Goal: Transaction & Acquisition: Purchase product/service

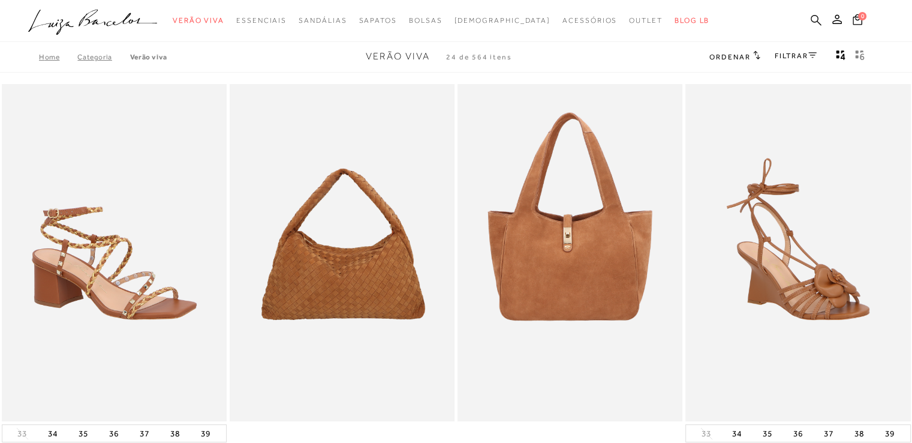
click at [815, 17] on icon at bounding box center [816, 19] width 11 height 11
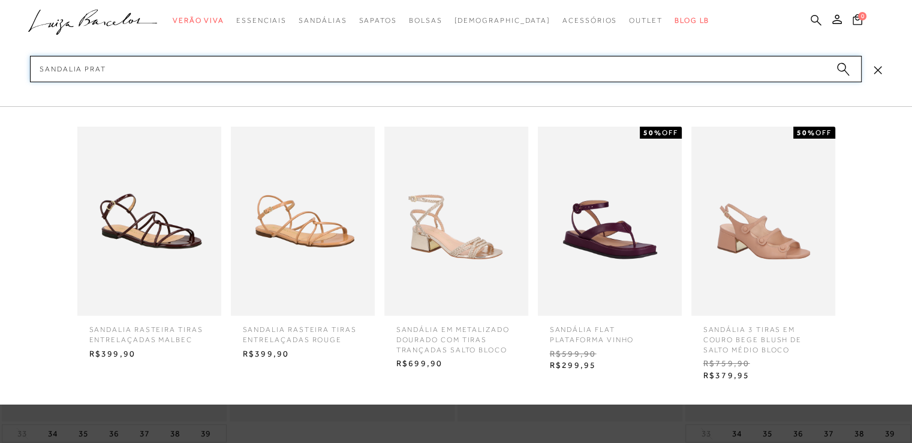
type input "sandalia prata"
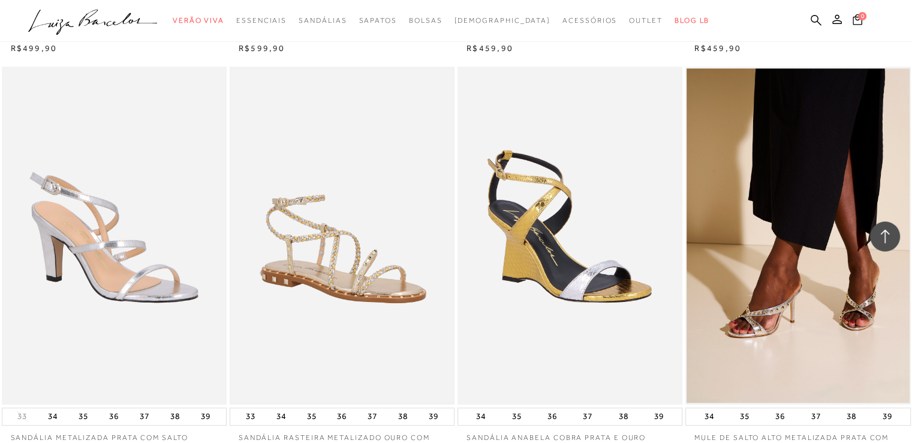
scroll to position [959, 0]
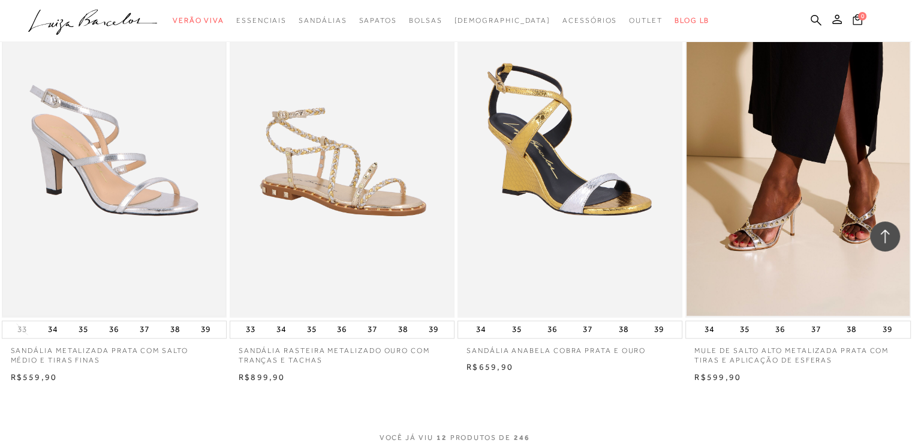
click at [119, 175] on img at bounding box center [114, 148] width 222 height 334
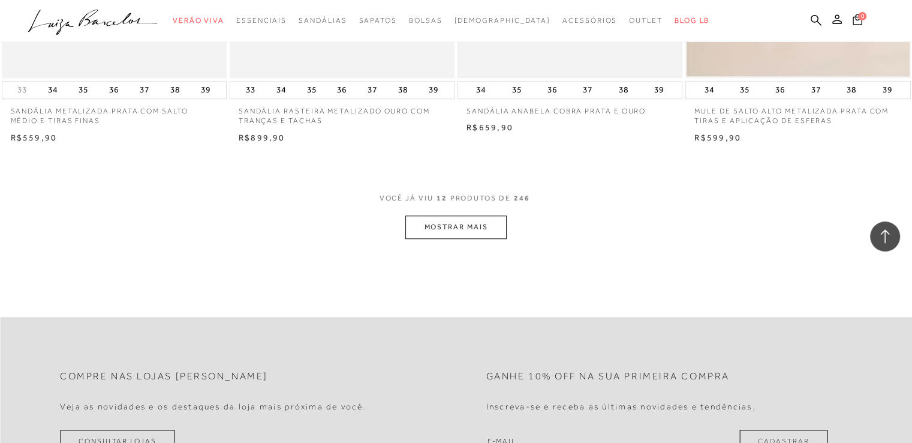
scroll to position [1199, 0]
click at [451, 233] on button "MOSTRAR MAIS" at bounding box center [455, 226] width 101 height 23
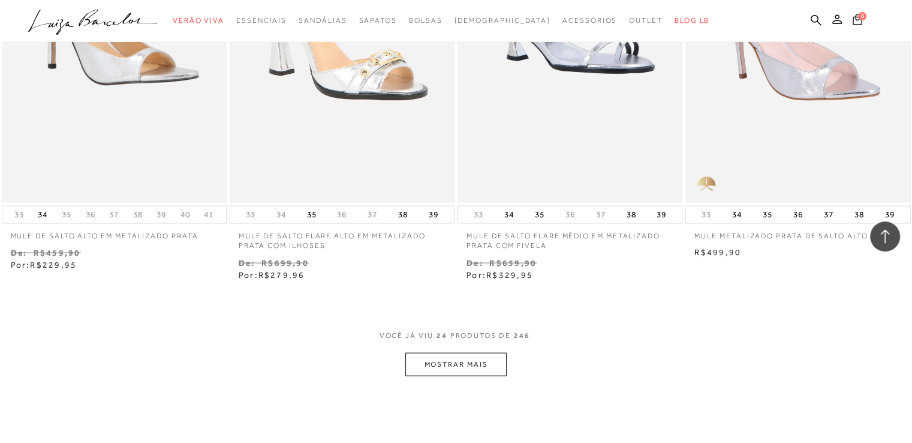
scroll to position [2398, 0]
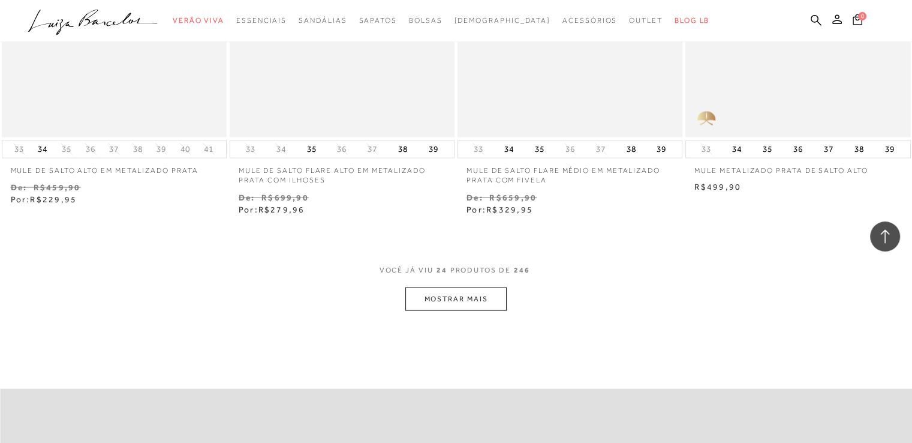
click at [450, 303] on button "MOSTRAR MAIS" at bounding box center [455, 298] width 101 height 23
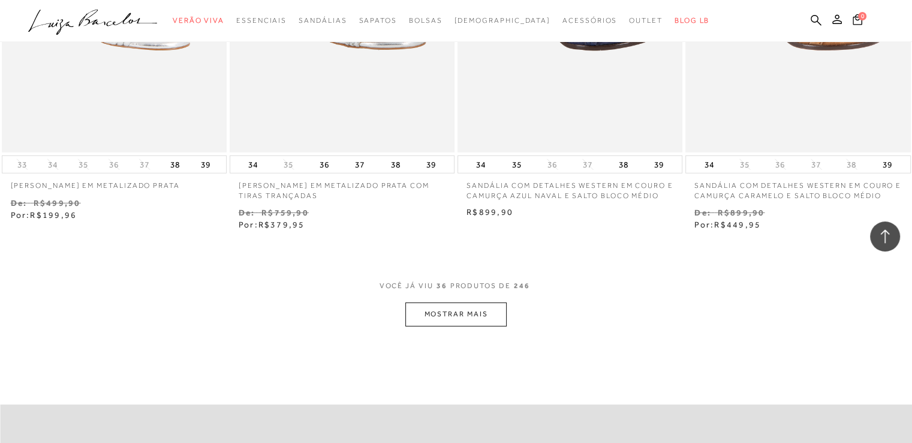
scroll to position [3658, 0]
click at [452, 313] on button "MOSTRAR MAIS" at bounding box center [455, 311] width 101 height 23
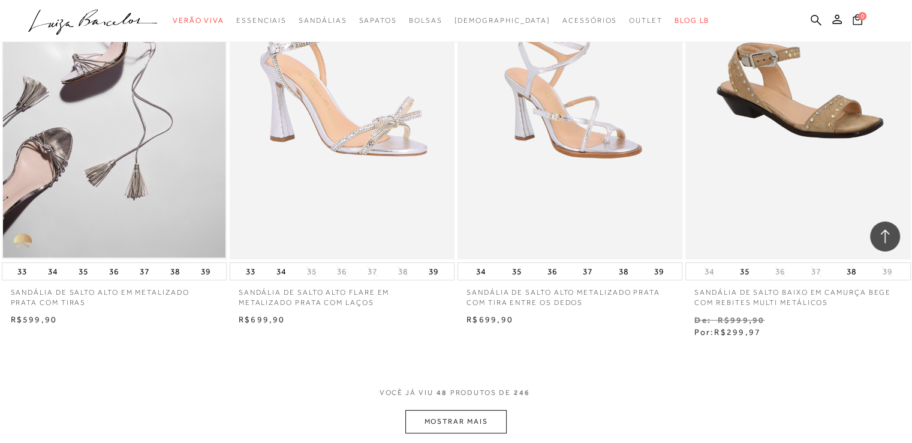
scroll to position [4857, 0]
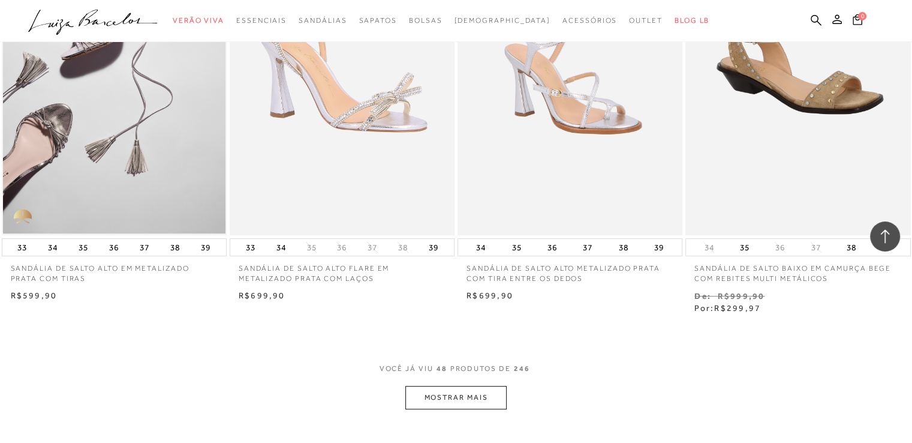
click at [440, 397] on button "MOSTRAR MAIS" at bounding box center [455, 397] width 101 height 23
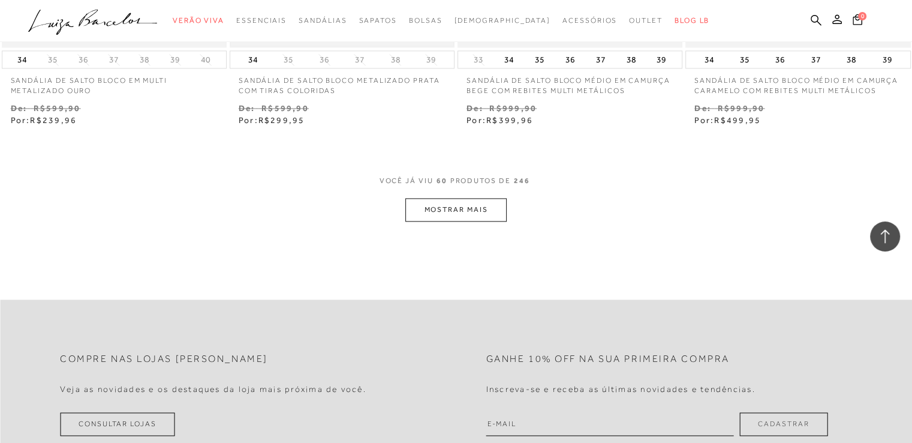
scroll to position [6356, 0]
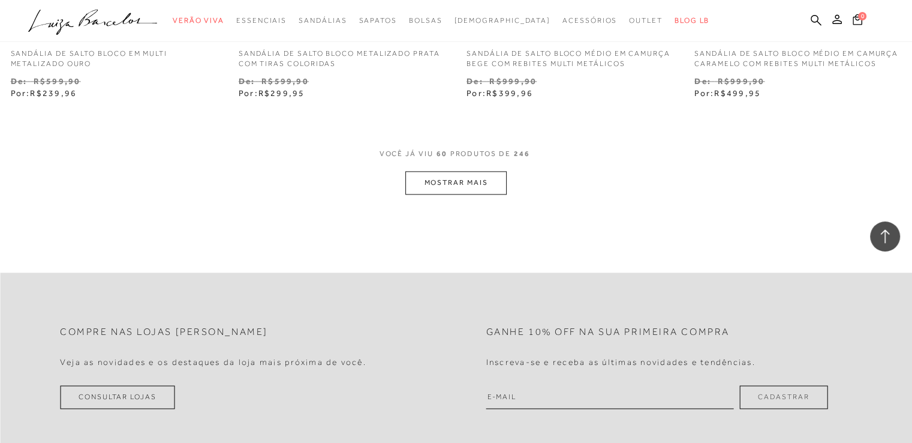
click at [486, 180] on button "MOSTRAR MAIS" at bounding box center [455, 182] width 101 height 23
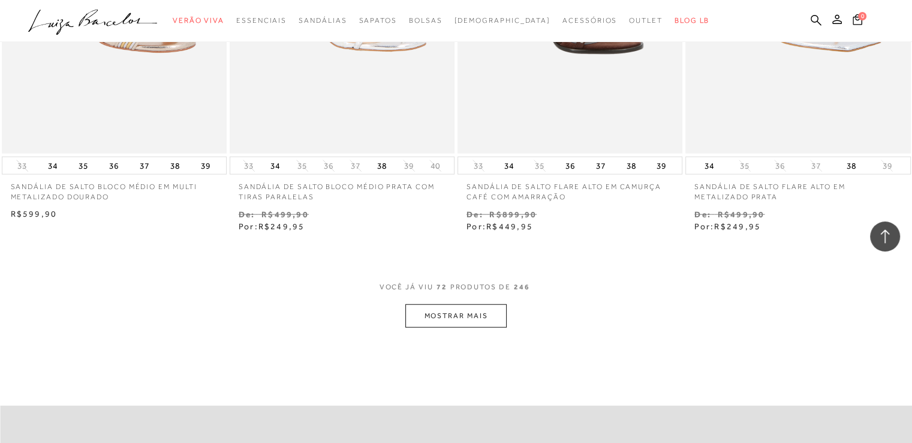
scroll to position [7495, 0]
click at [446, 311] on button "MOSTRAR MAIS" at bounding box center [455, 314] width 101 height 23
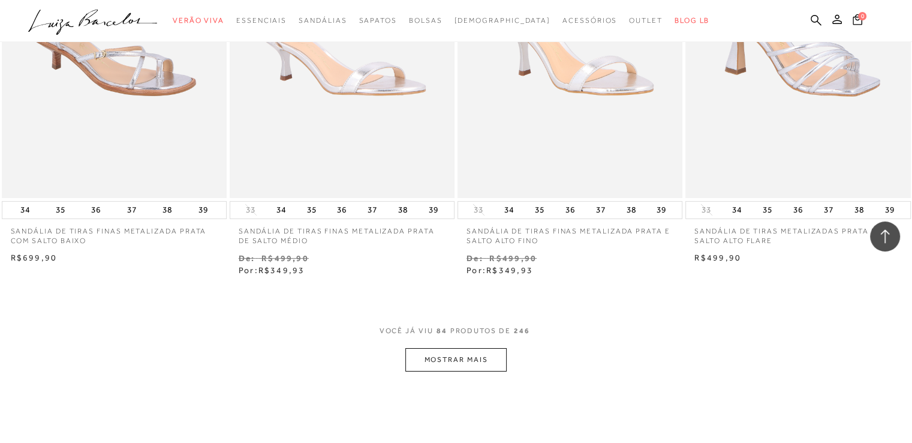
scroll to position [8754, 0]
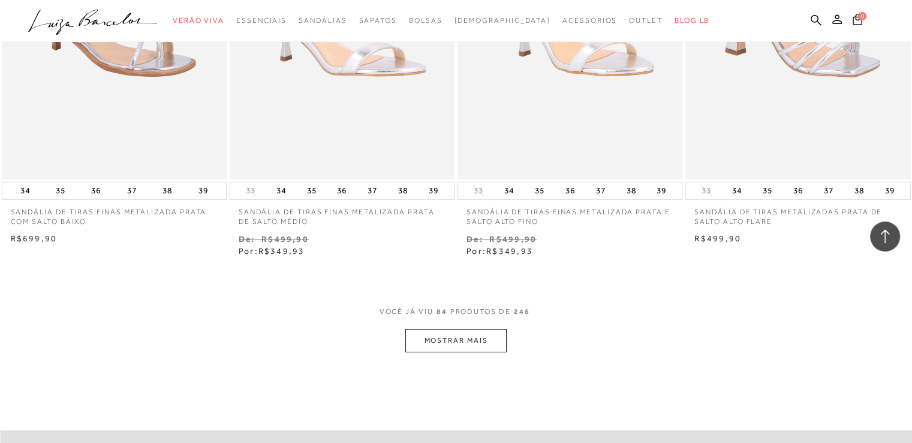
click at [440, 341] on button "MOSTRAR MAIS" at bounding box center [455, 340] width 101 height 23
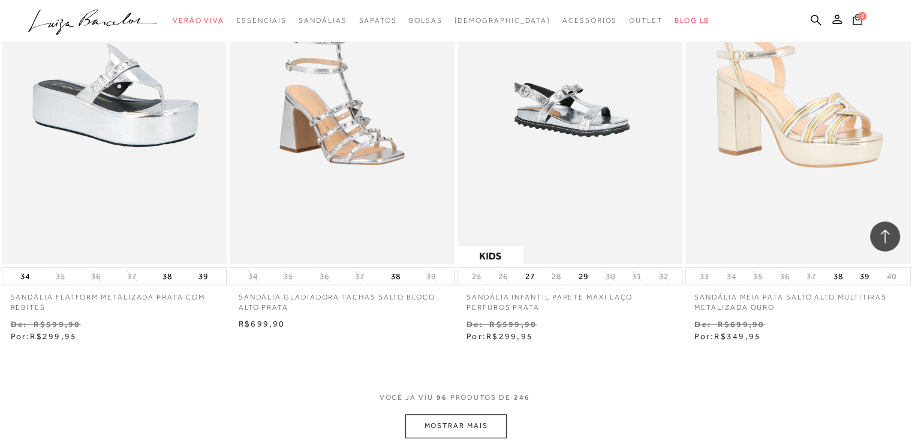
scroll to position [10074, 0]
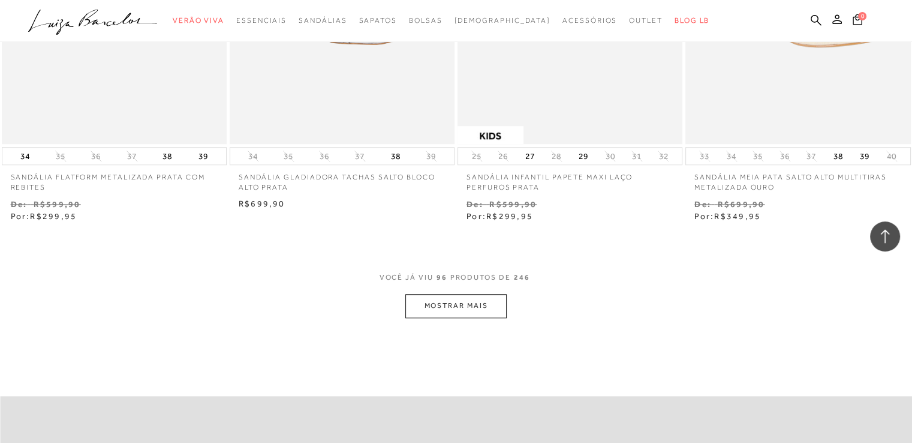
click at [425, 313] on button "MOSTRAR MAIS" at bounding box center [455, 305] width 101 height 23
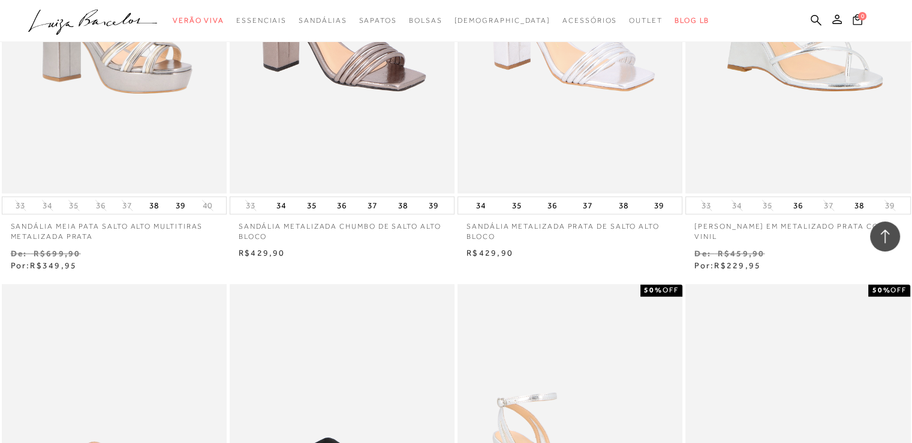
scroll to position [10373, 0]
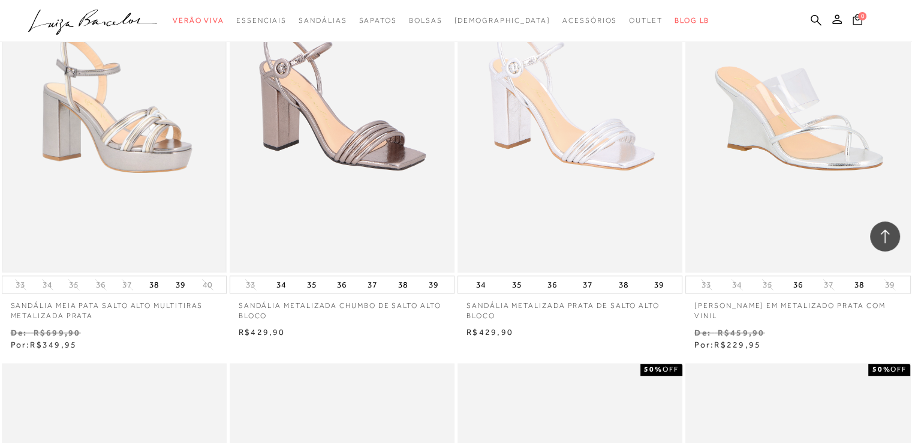
click at [154, 138] on img at bounding box center [114, 103] width 222 height 334
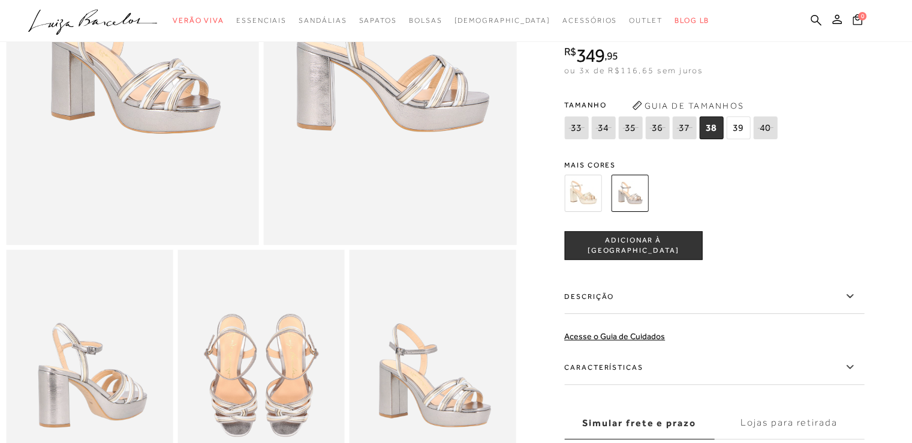
scroll to position [300, 0]
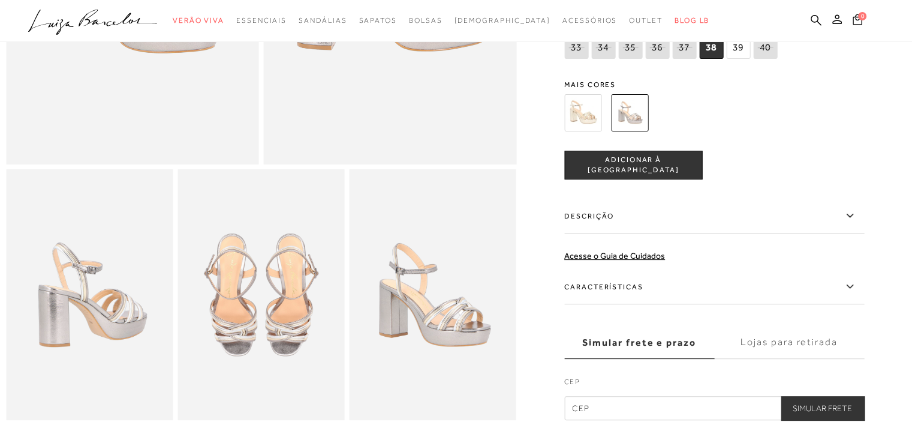
click at [855, 294] on icon at bounding box center [849, 286] width 14 height 15
click at [0, 0] on input "Características" at bounding box center [0, 0] width 0 height 0
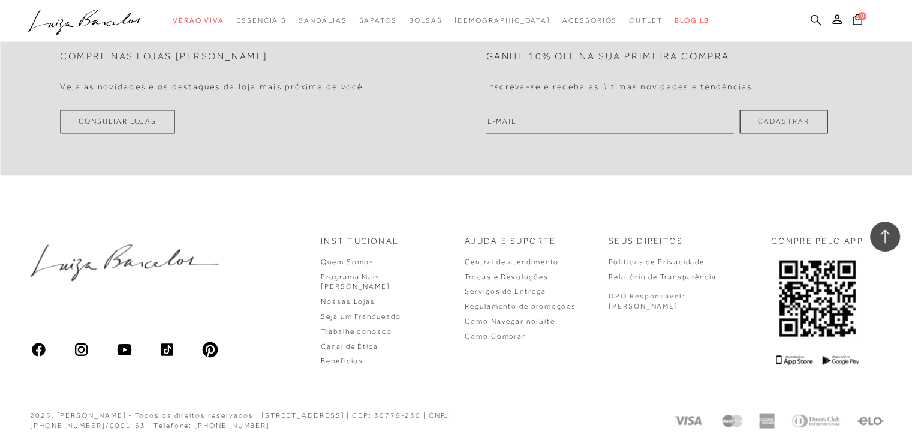
scroll to position [1158, 0]
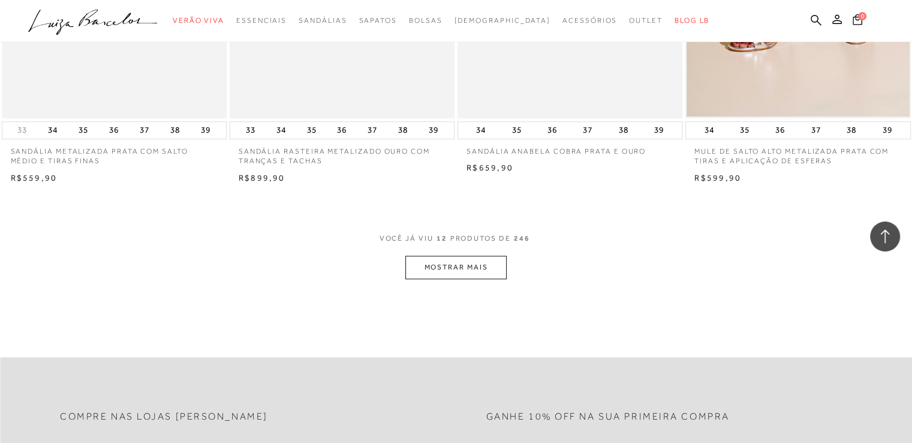
click at [477, 262] on button "MOSTRAR MAIS" at bounding box center [455, 266] width 101 height 23
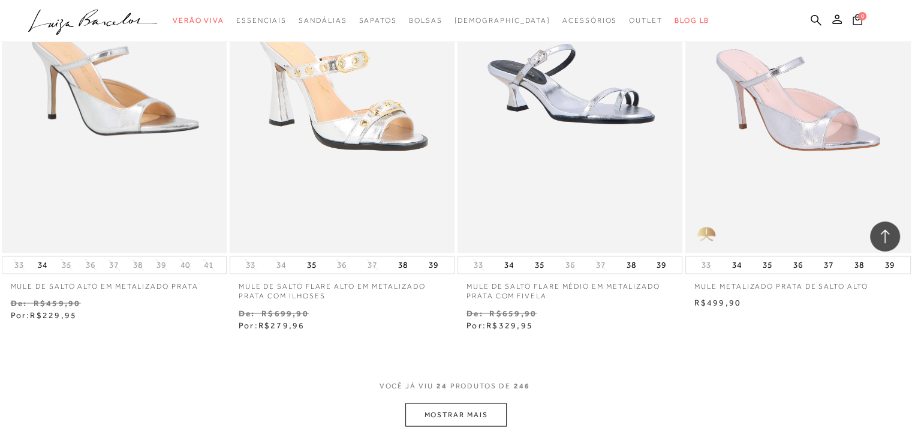
scroll to position [2358, 0]
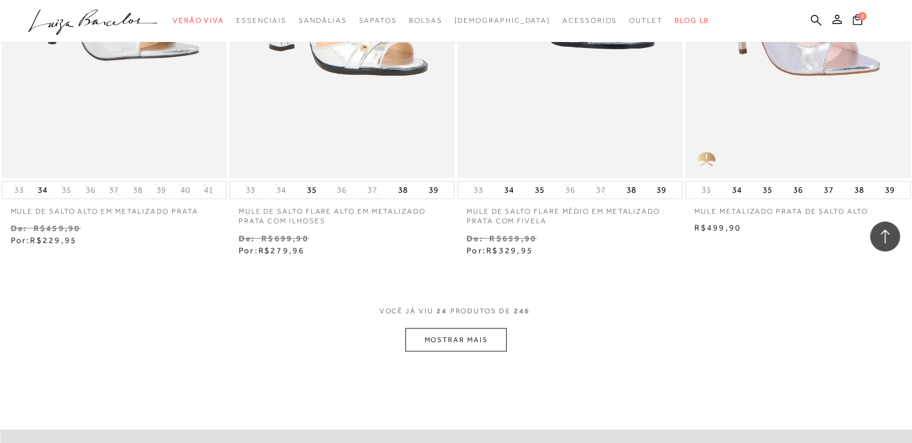
click at [475, 335] on button "MOSTRAR MAIS" at bounding box center [455, 339] width 101 height 23
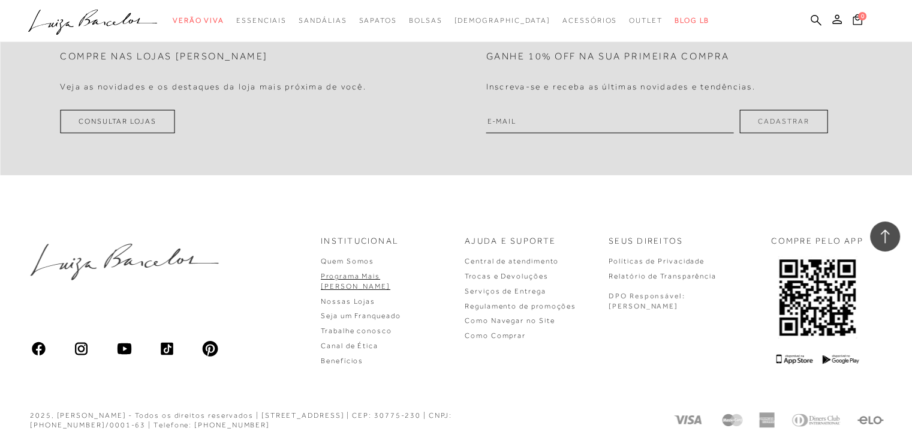
scroll to position [3882, 0]
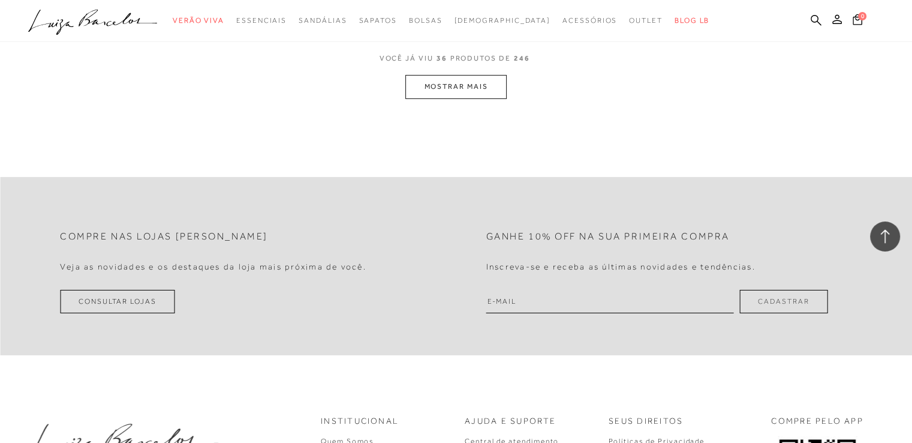
click at [442, 90] on button "MOSTRAR MAIS" at bounding box center [455, 86] width 101 height 23
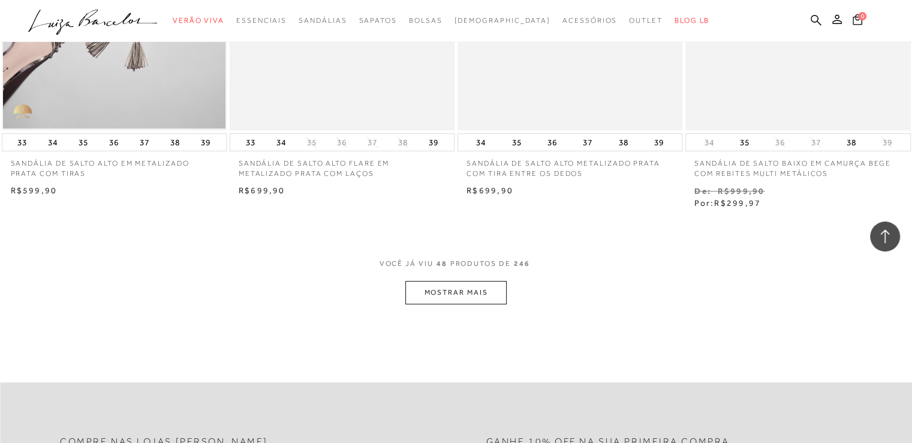
scroll to position [5202, 0]
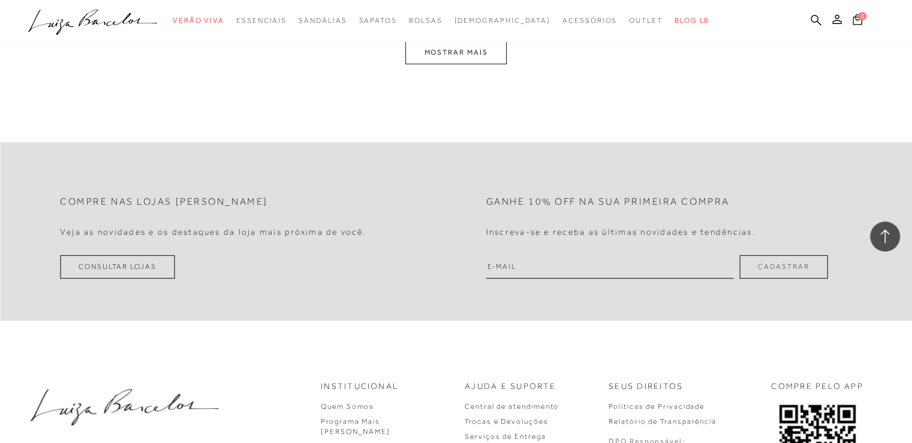
click at [441, 53] on button "MOSTRAR MAIS" at bounding box center [455, 52] width 101 height 23
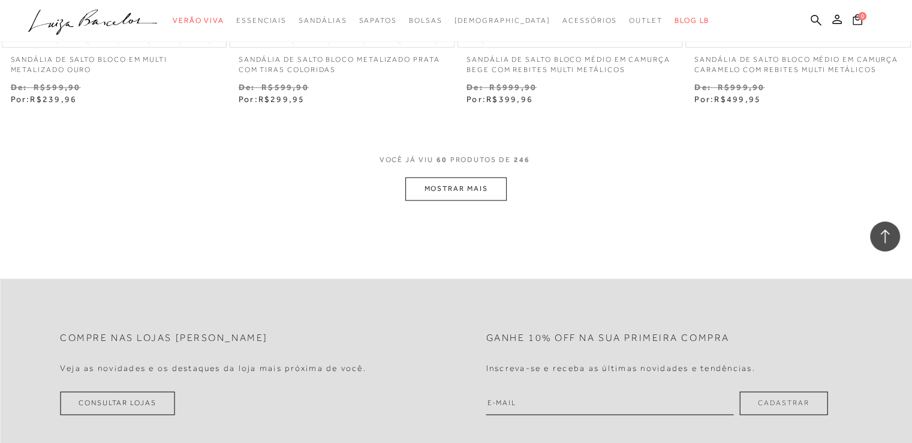
scroll to position [6486, 0]
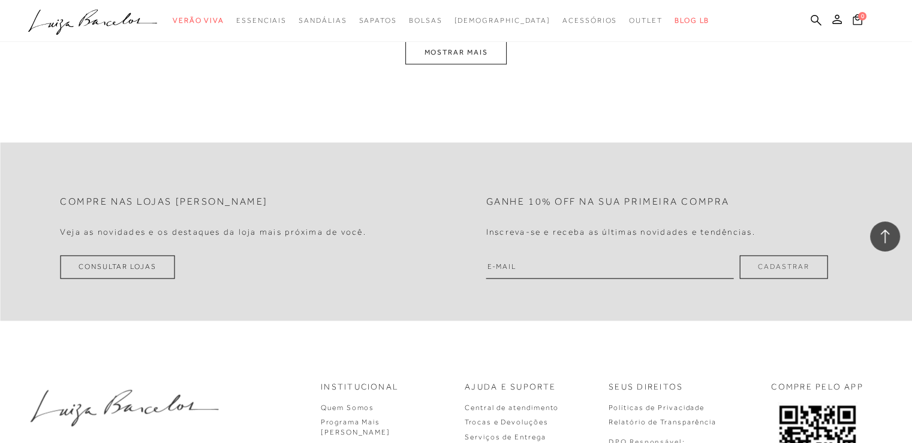
click at [452, 50] on button "MOSTRAR MAIS" at bounding box center [455, 52] width 101 height 23
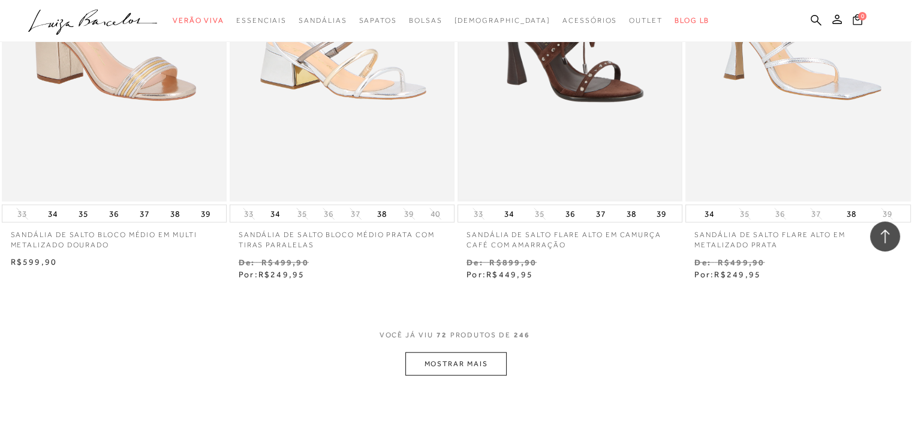
scroll to position [7458, 0]
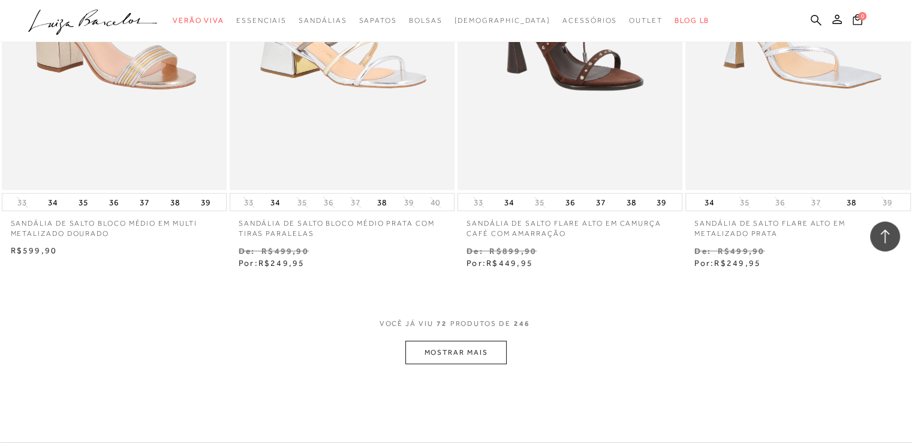
click at [438, 347] on button "MOSTRAR MAIS" at bounding box center [455, 352] width 101 height 23
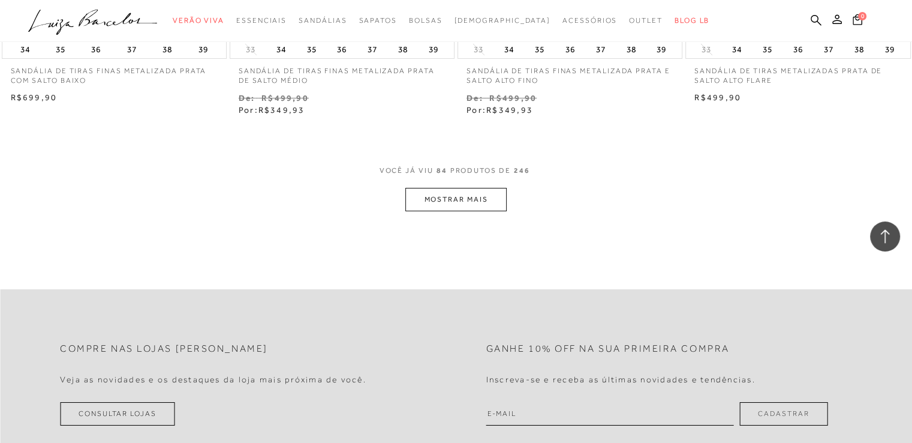
scroll to position [8897, 0]
click at [443, 192] on button "MOSTRAR MAIS" at bounding box center [455, 197] width 101 height 23
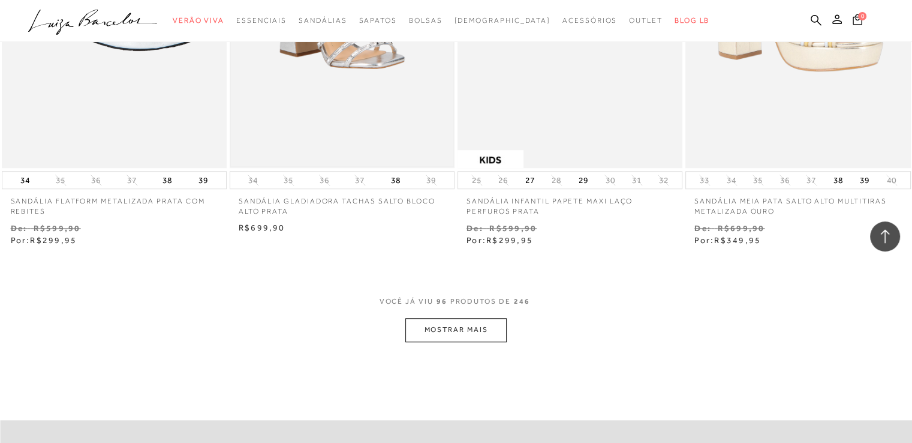
scroll to position [10096, 0]
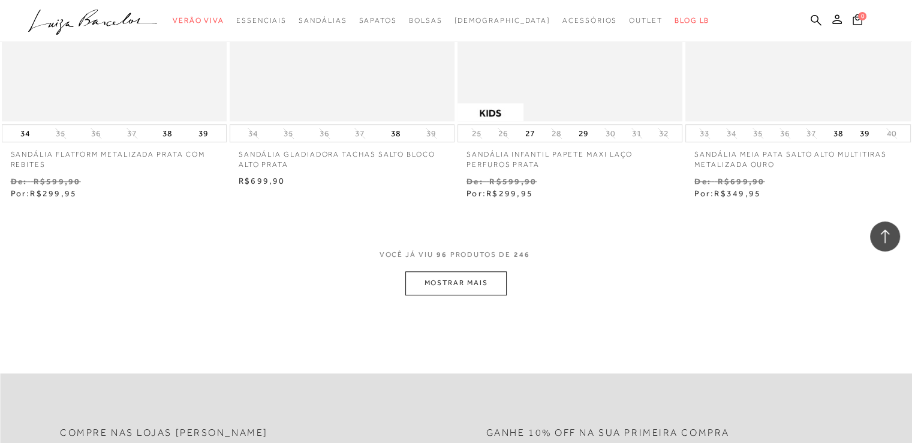
click at [452, 280] on button "MOSTRAR MAIS" at bounding box center [455, 282] width 101 height 23
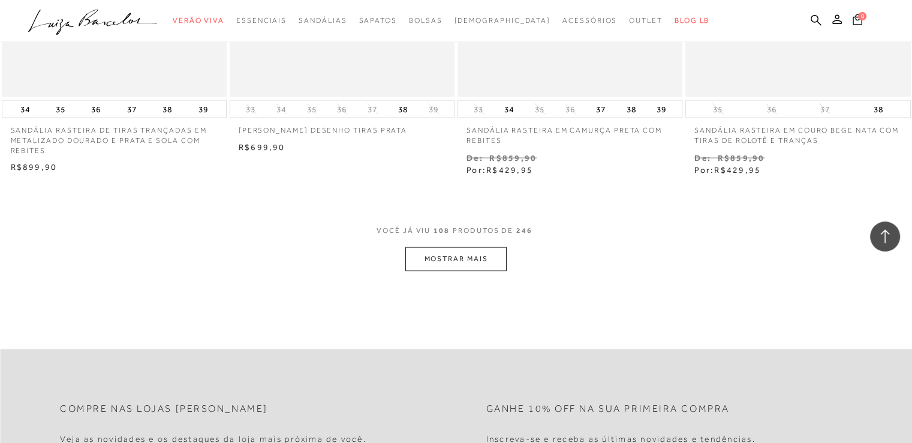
scroll to position [11415, 0]
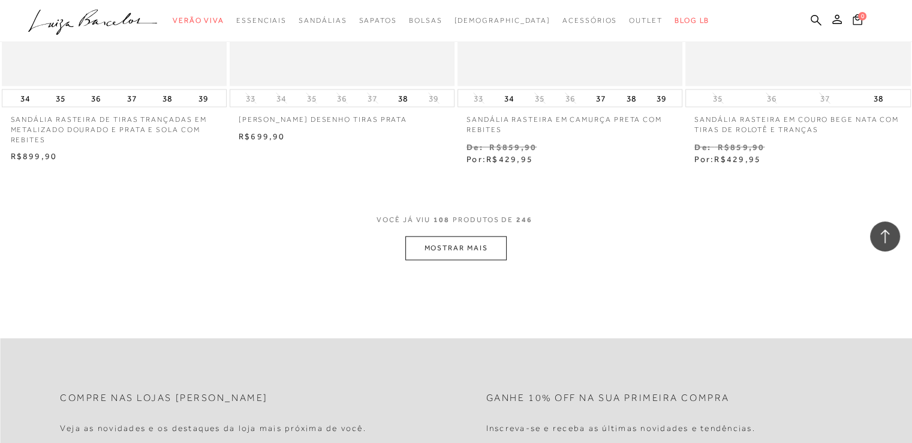
click at [454, 253] on button "MOSTRAR MAIS" at bounding box center [455, 247] width 101 height 23
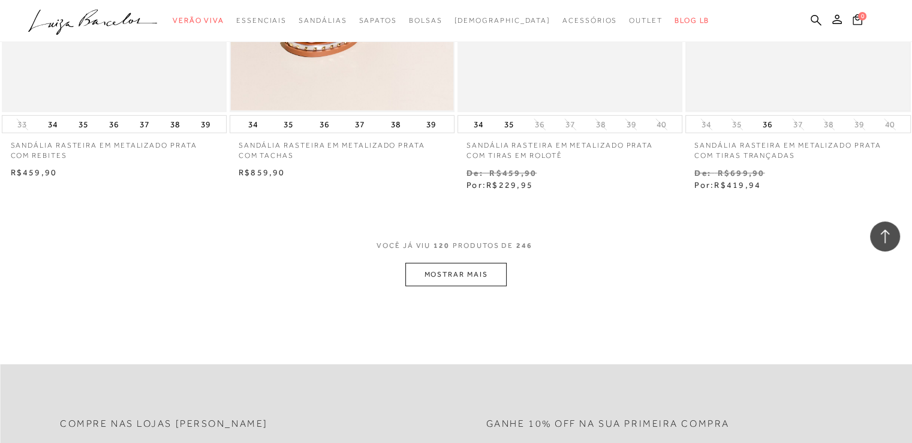
scroll to position [12675, 0]
click at [443, 277] on button "MOSTRAR MAIS" at bounding box center [455, 273] width 101 height 23
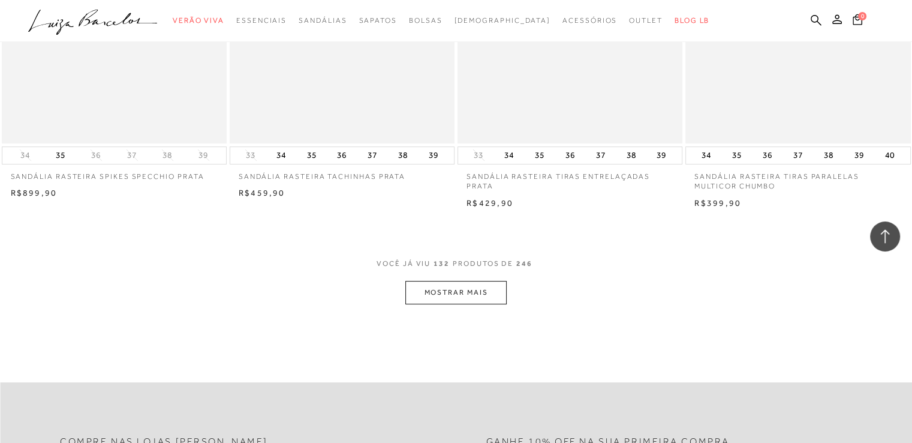
scroll to position [13934, 0]
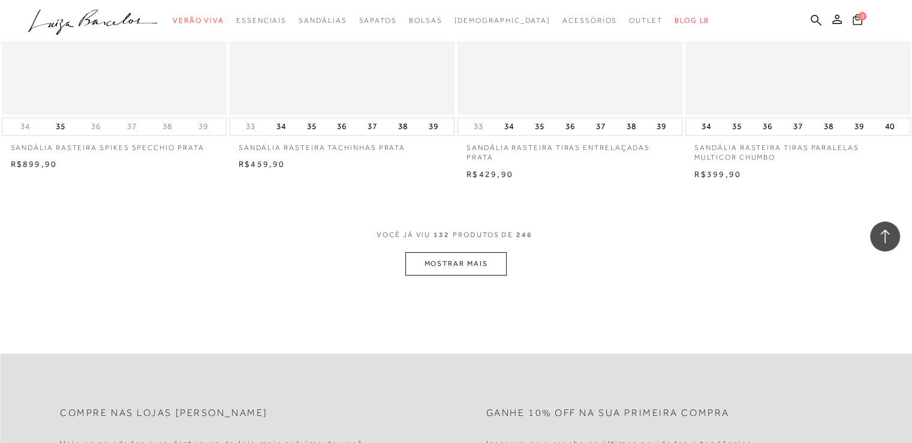
click at [474, 258] on button "MOSTRAR MAIS" at bounding box center [455, 263] width 101 height 23
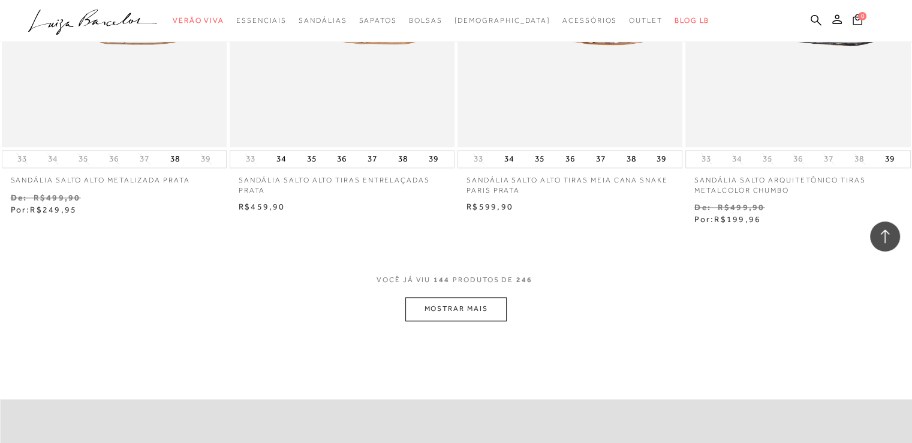
scroll to position [15193, 0]
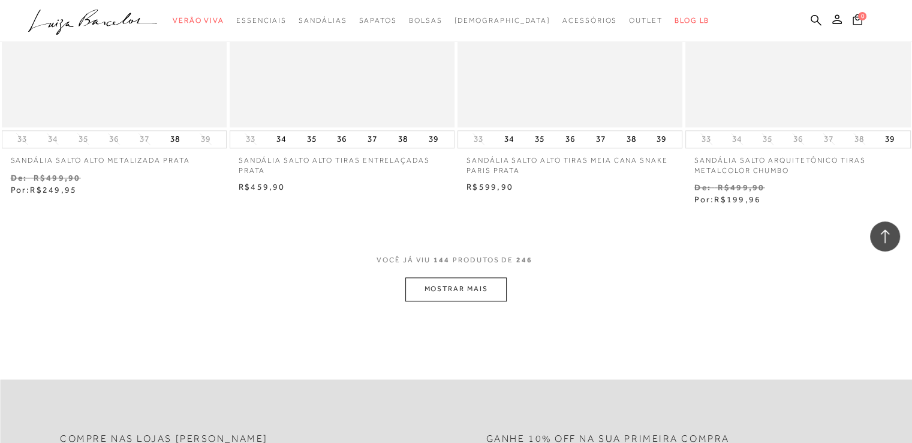
click at [480, 286] on button "MOSTRAR MAIS" at bounding box center [455, 288] width 101 height 23
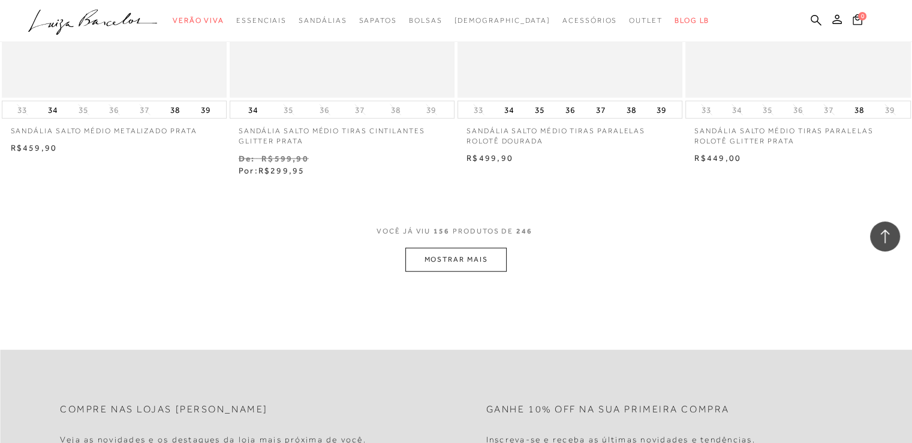
scroll to position [16512, 0]
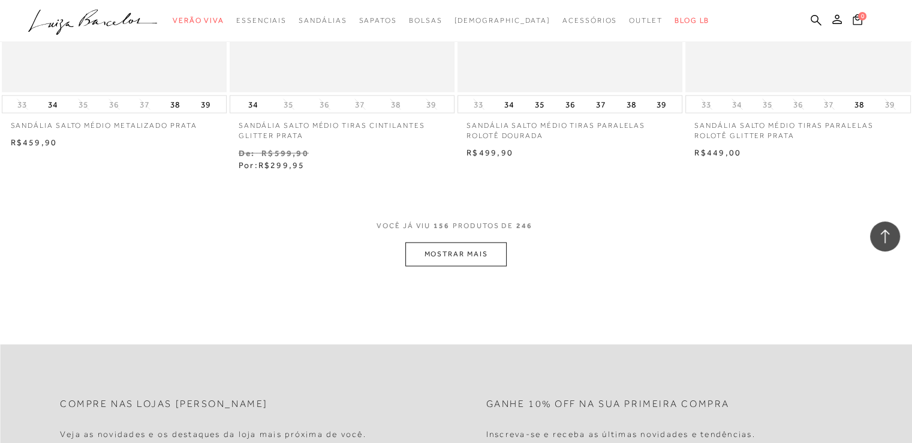
click at [437, 254] on button "MOSTRAR MAIS" at bounding box center [455, 253] width 101 height 23
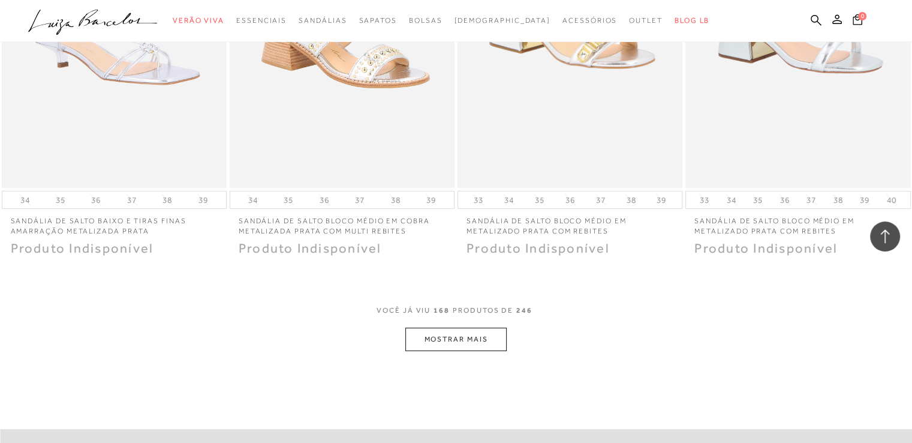
scroll to position [17711, 0]
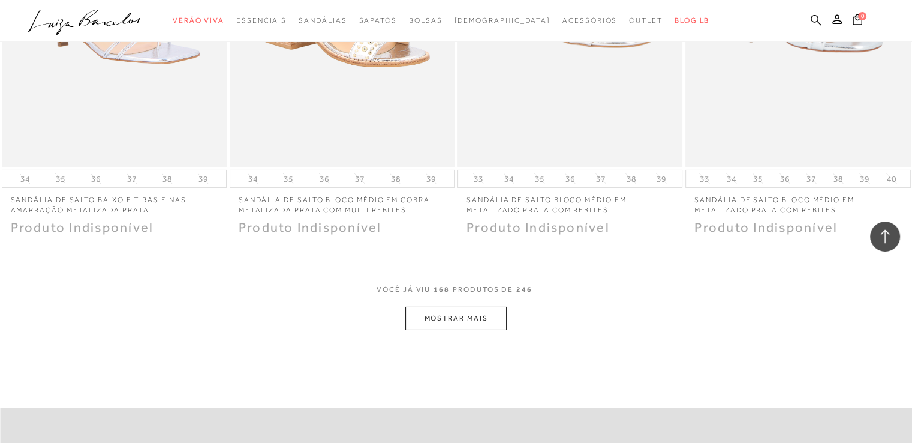
click at [478, 315] on button "MOSTRAR MAIS" at bounding box center [455, 317] width 101 height 23
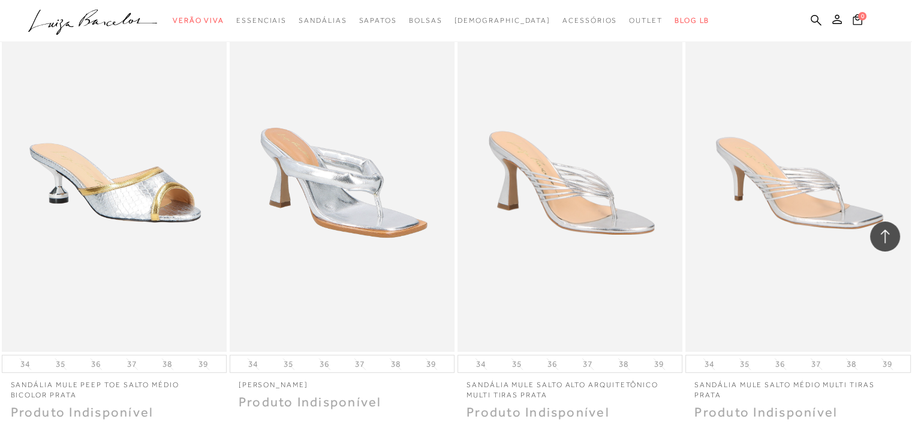
scroll to position [18851, 0]
